Goal: Transaction & Acquisition: Book appointment/travel/reservation

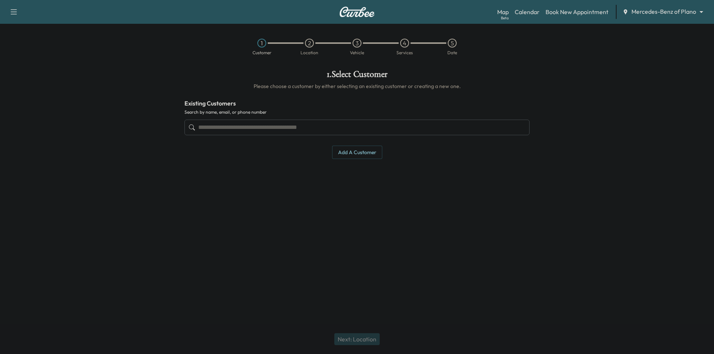
click at [668, 16] on div "Map Beta Calendar Book New Appointment Mercedes-Benz of Plano ******** ​" at bounding box center [602, 12] width 211 height 14
click at [666, 15] on body "Support Log Out Map Beta Calendar Book New Appointment Mercedes-Benz of Plano *…" at bounding box center [357, 177] width 714 height 354
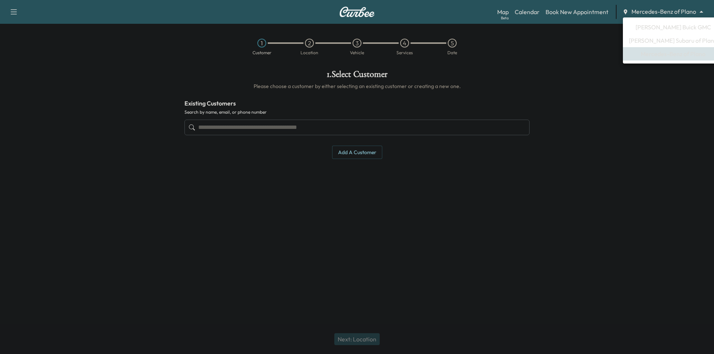
click at [656, 27] on span "[PERSON_NAME] Buick GMC" at bounding box center [672, 27] width 75 height 9
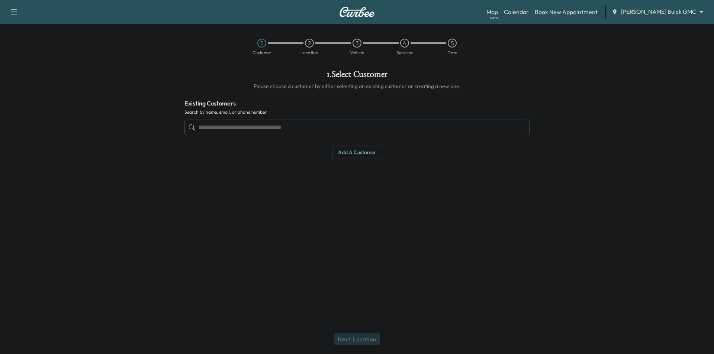
click at [267, 128] on input "text" at bounding box center [356, 128] width 345 height 16
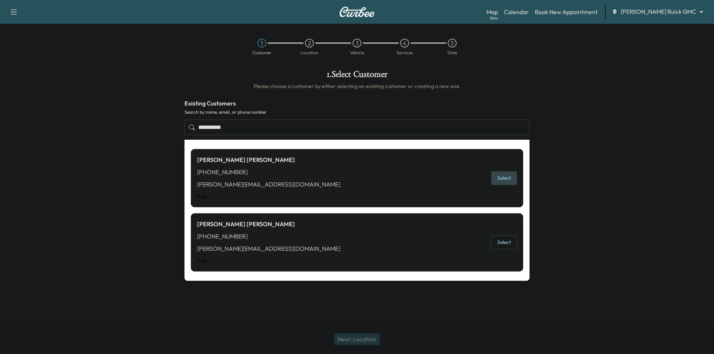
click at [508, 178] on button "Select" at bounding box center [504, 178] width 26 height 14
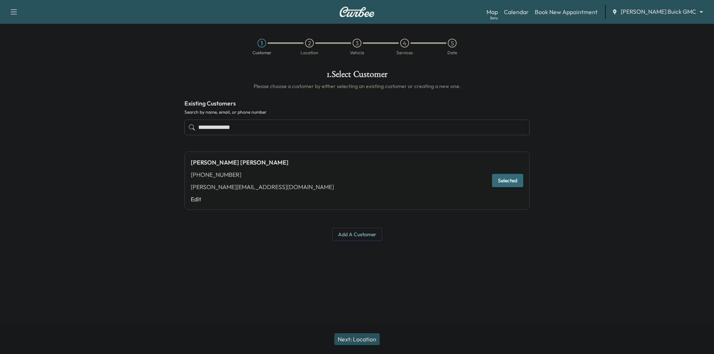
type input "**********"
click at [365, 339] on button "Next: Location" at bounding box center [356, 340] width 45 height 12
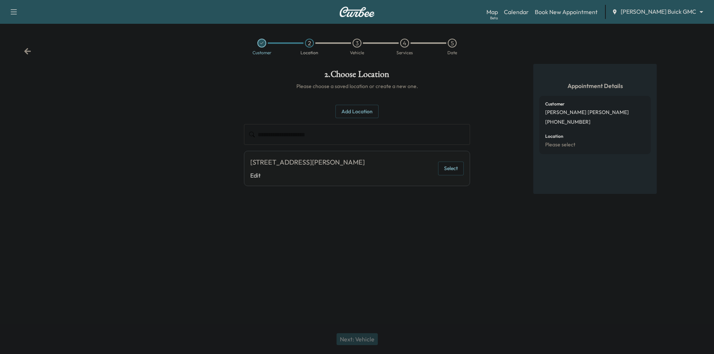
click at [447, 170] on button "Select" at bounding box center [451, 169] width 26 height 14
click at [369, 338] on button "Next: Vehicle" at bounding box center [356, 340] width 41 height 12
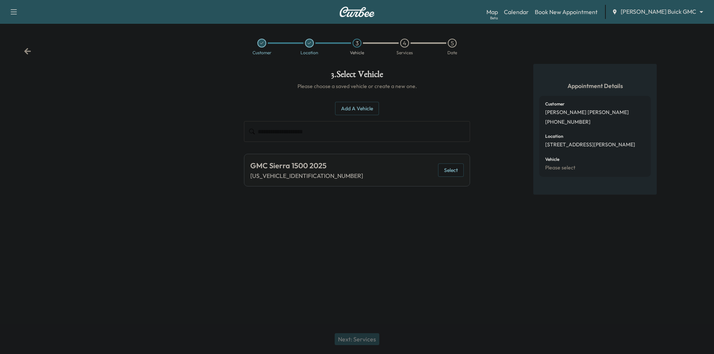
click at [454, 171] on button "Select" at bounding box center [451, 171] width 26 height 14
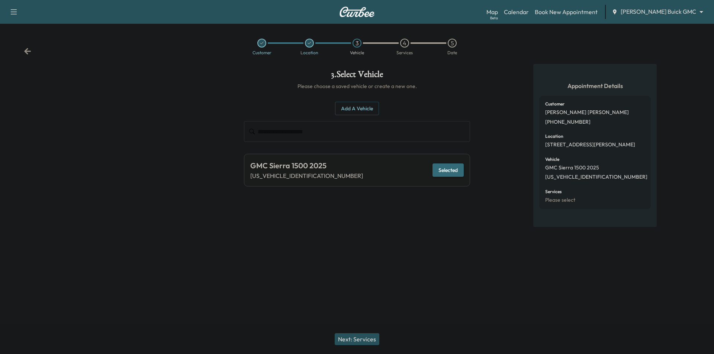
click at [365, 345] on div "Next: Services" at bounding box center [357, 340] width 714 height 30
click at [367, 339] on button "Next: Services" at bounding box center [357, 340] width 45 height 12
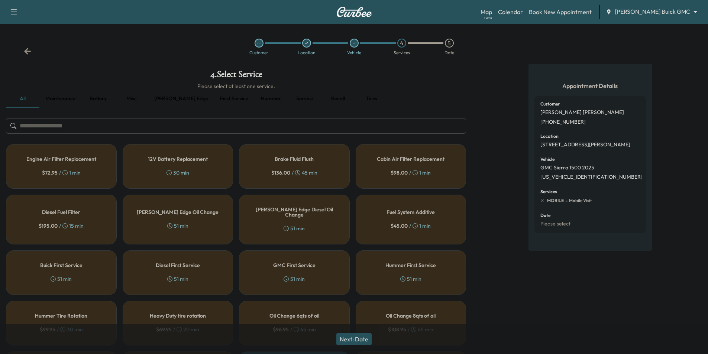
click at [22, 52] on div "Customer Location Vehicle 4 Services 5 Date" at bounding box center [354, 47] width 708 height 34
click at [25, 53] on icon at bounding box center [27, 51] width 7 height 7
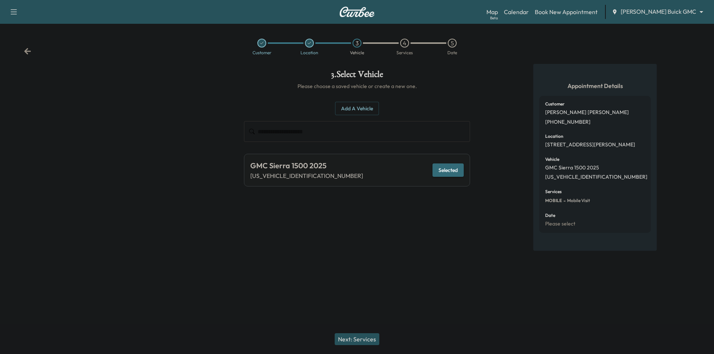
click at [25, 53] on icon at bounding box center [27, 51] width 7 height 7
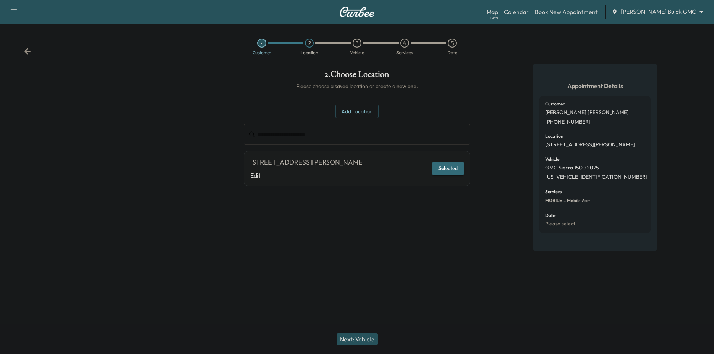
click at [32, 52] on div "Customer 2 Location 3 Vehicle 4 Services 5 Date" at bounding box center [357, 47] width 714 height 34
click at [29, 50] on icon at bounding box center [27, 51] width 7 height 7
